Goal: Information Seeking & Learning: Learn about a topic

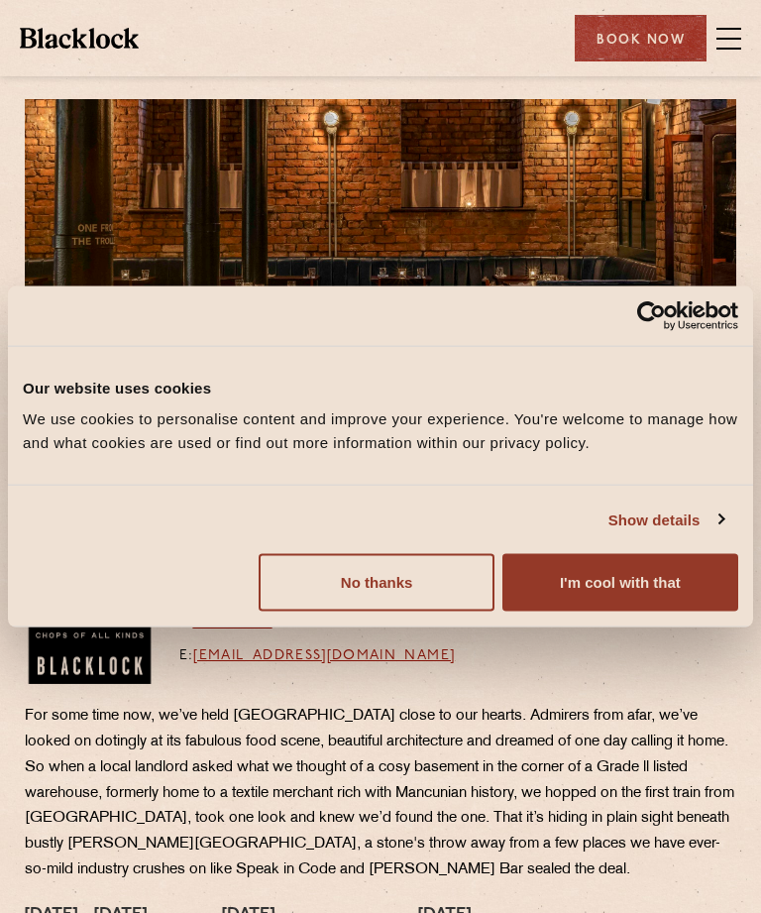
click at [609, 585] on button "I'm cool with that" at bounding box center [621, 583] width 236 height 58
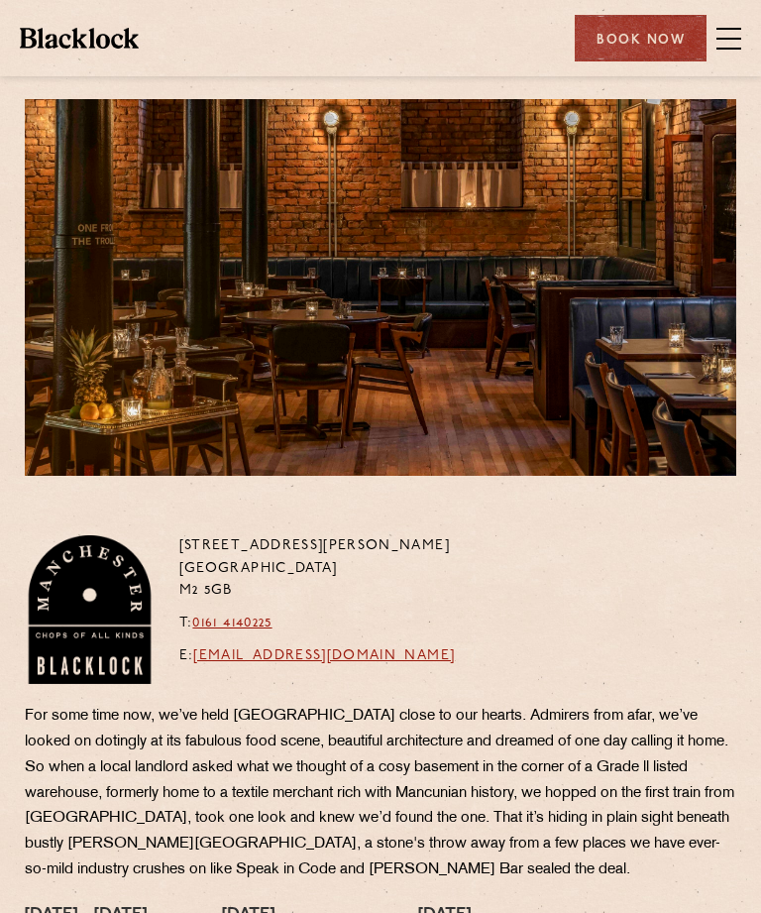
click at [732, 26] on span at bounding box center [729, 39] width 25 height 30
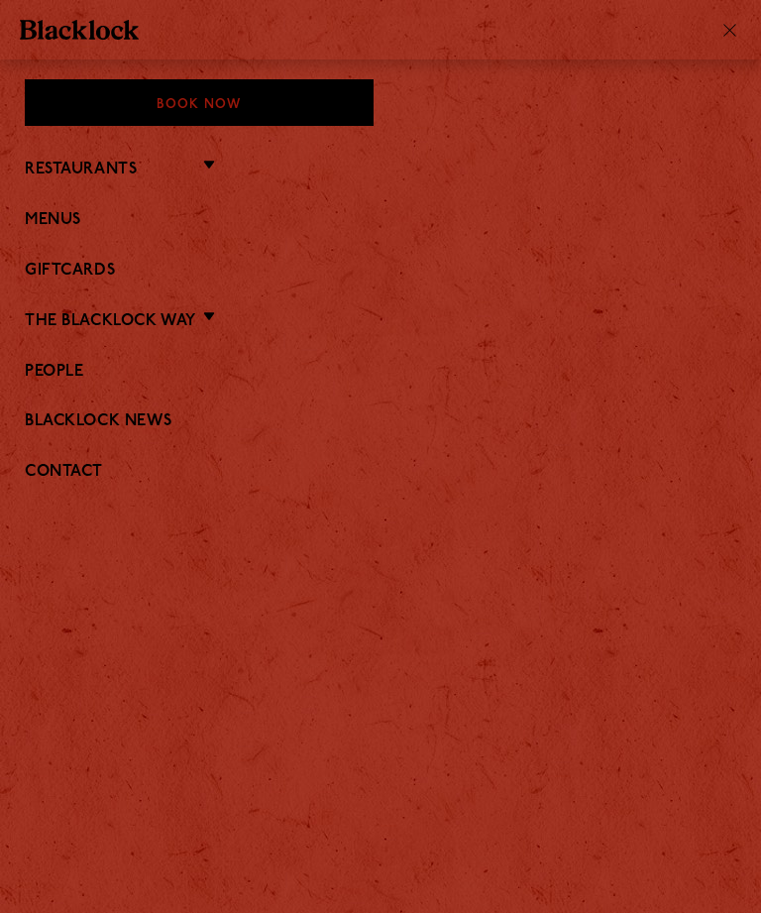
click at [59, 218] on link "Menus" at bounding box center [381, 220] width 712 height 19
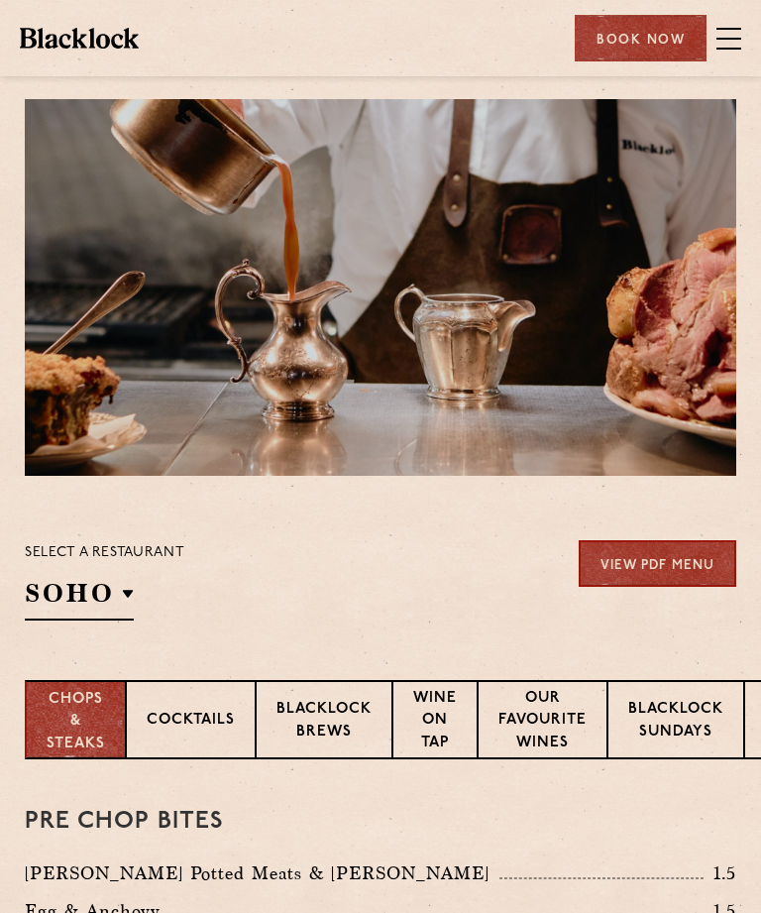
click at [0, 0] on p "[GEOGRAPHIC_DATA]" at bounding box center [0, 0] width 0 height 0
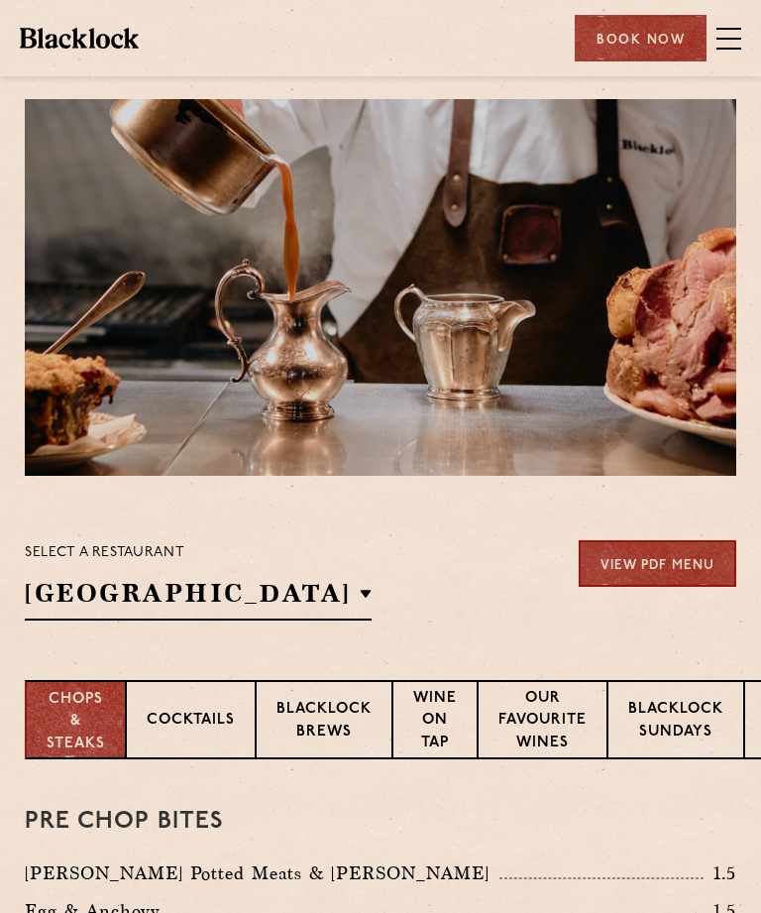
click at [0, 0] on p "[GEOGRAPHIC_DATA]" at bounding box center [0, 0] width 0 height 0
click at [623, 556] on link "View PDF Menu" at bounding box center [658, 563] width 158 height 47
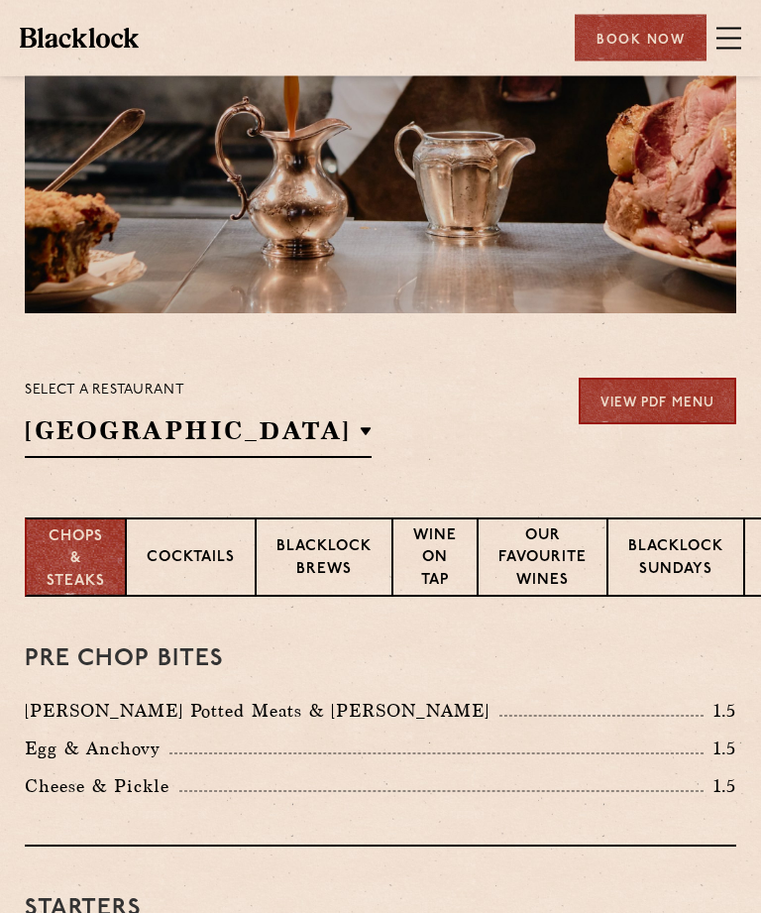
scroll to position [155, 0]
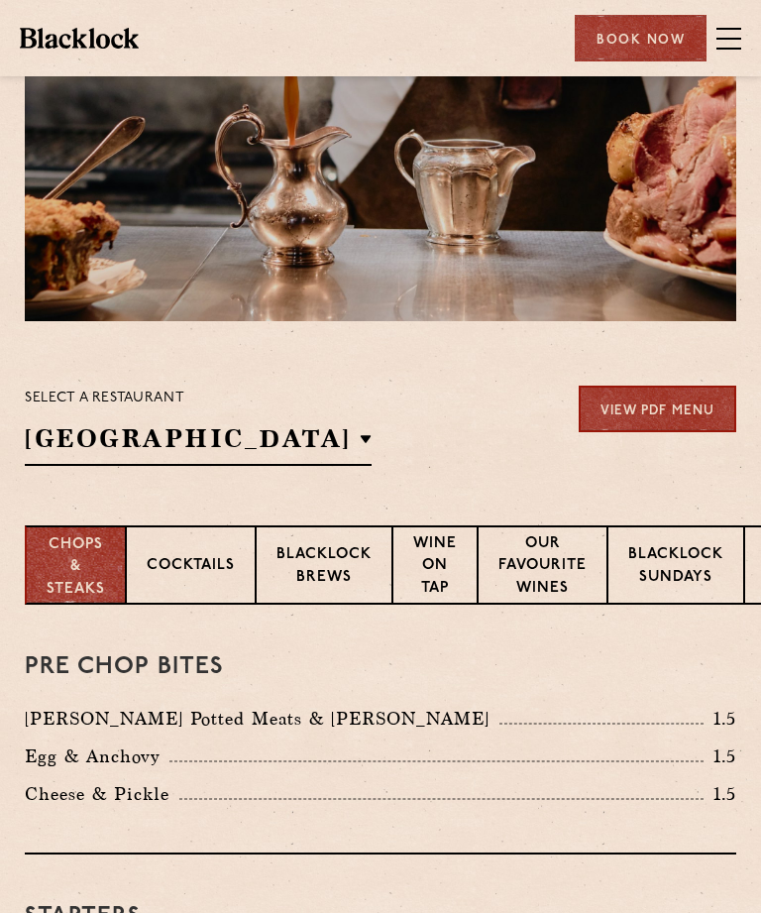
click at [671, 541] on div "Blacklock Sundays" at bounding box center [676, 565] width 137 height 79
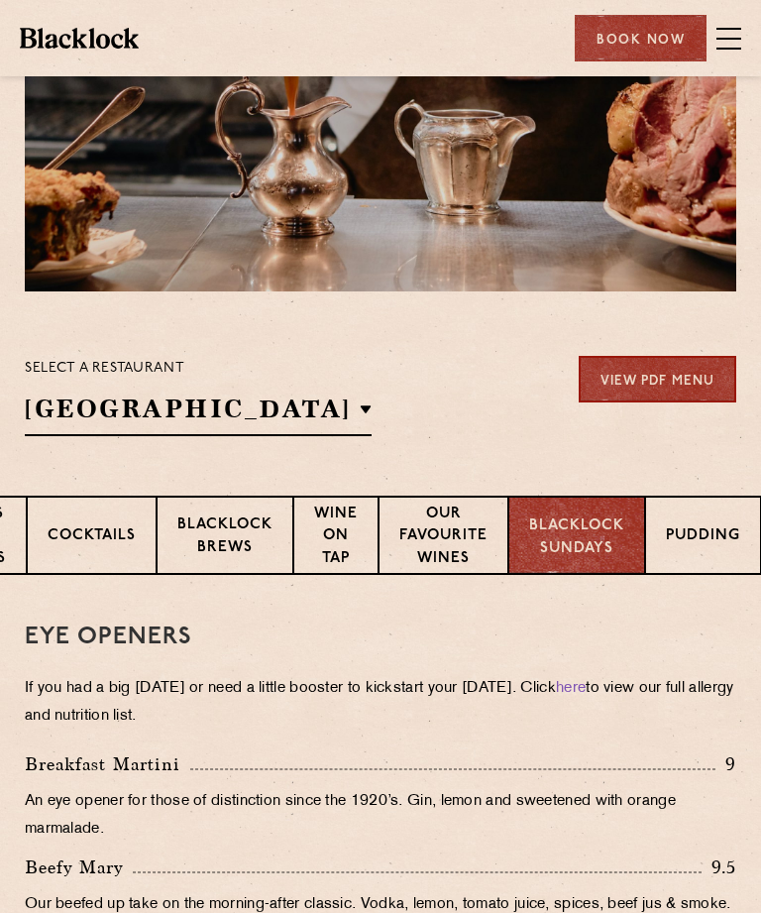
scroll to position [0, 103]
click at [696, 522] on div "Pudding" at bounding box center [703, 535] width 116 height 79
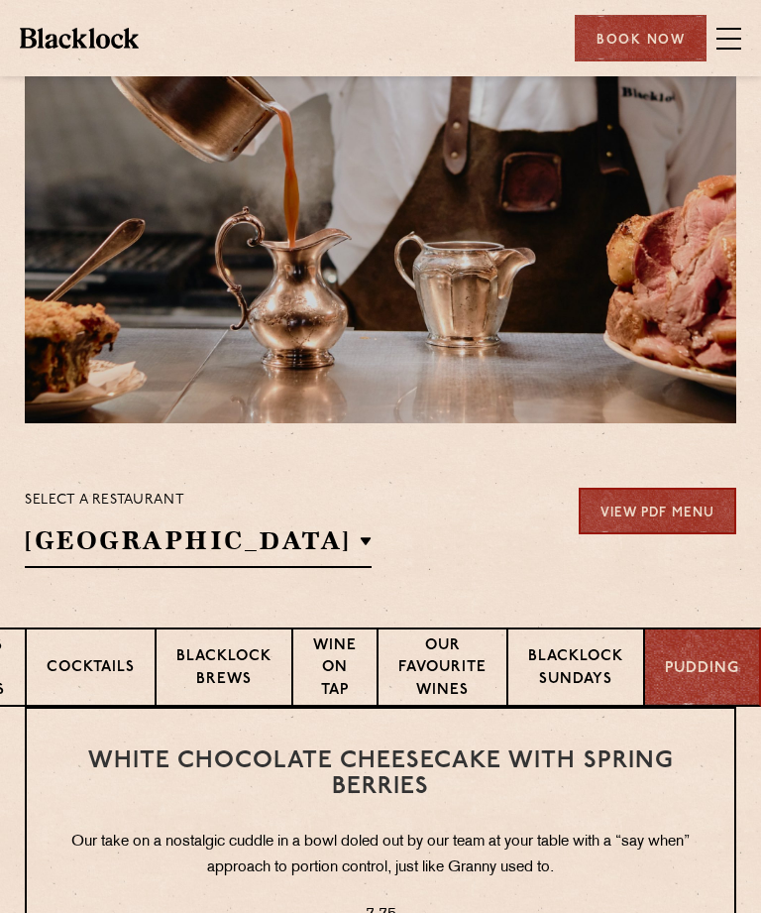
scroll to position [0, 0]
